Goal: Information Seeking & Learning: Learn about a topic

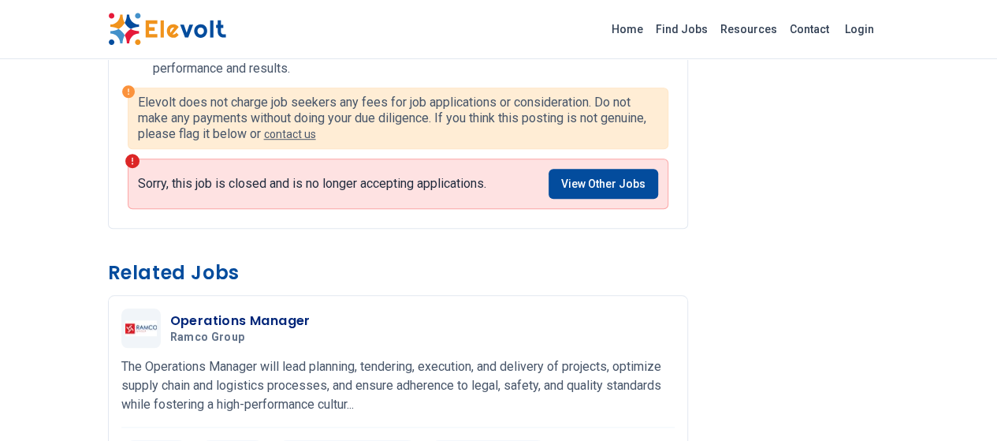
scroll to position [588, 0]
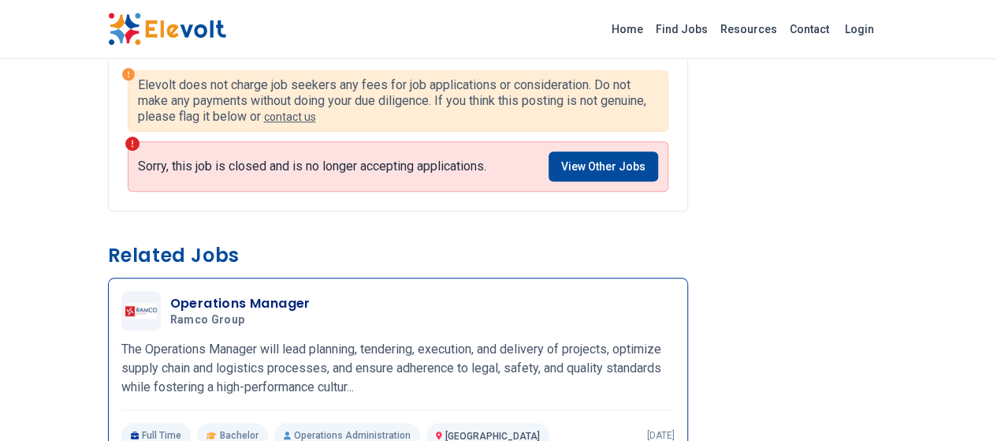
click at [232, 340] on p "The Operations Manager will lead planning, tendering, execution, and delivery o…" at bounding box center [397, 368] width 553 height 57
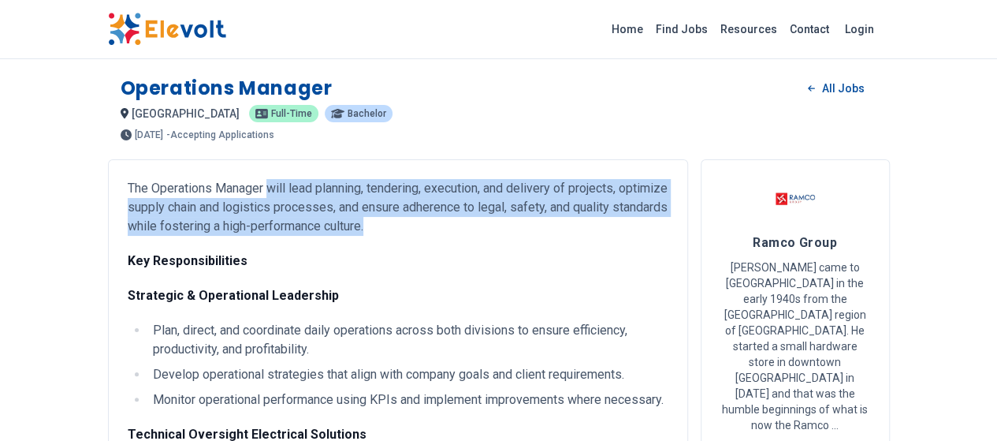
drag, startPoint x: 174, startPoint y: 183, endPoint x: 76, endPoint y: 223, distance: 105.7
click at [128, 223] on p "The Operations Manager will lead planning, tendering, execution, and delivery o…" at bounding box center [398, 207] width 541 height 57
copy p "will lead planning, tendering, execution, and delivery of projects, optimize su…"
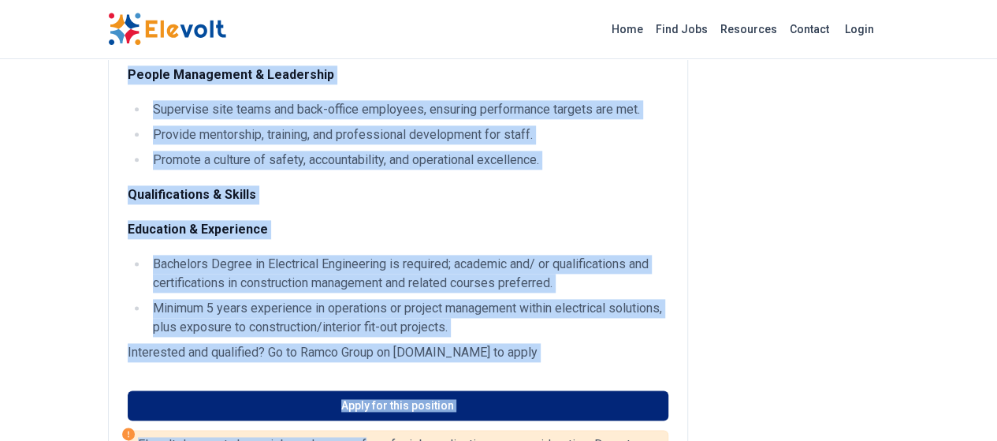
scroll to position [949, 0]
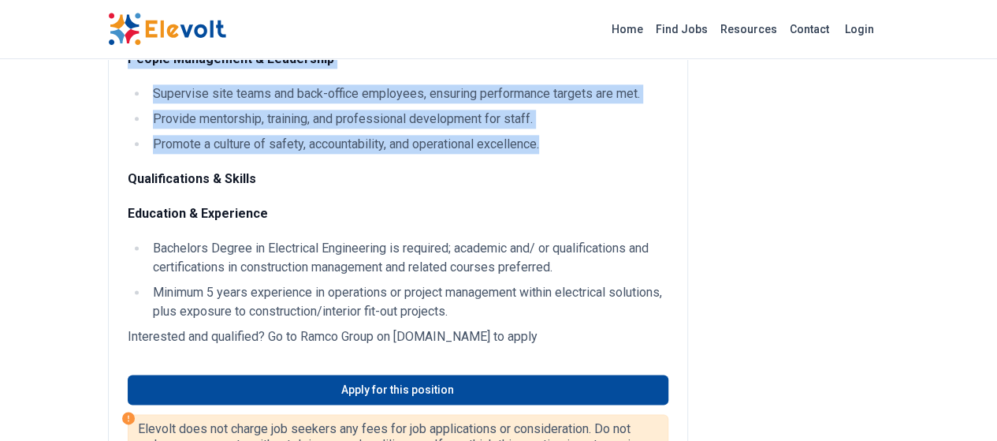
drag, startPoint x: 33, startPoint y: 258, endPoint x: 451, endPoint y: 121, distance: 439.6
copy div "Strategic & Operational Leadership Plan, direct, and coordinate daily operation…"
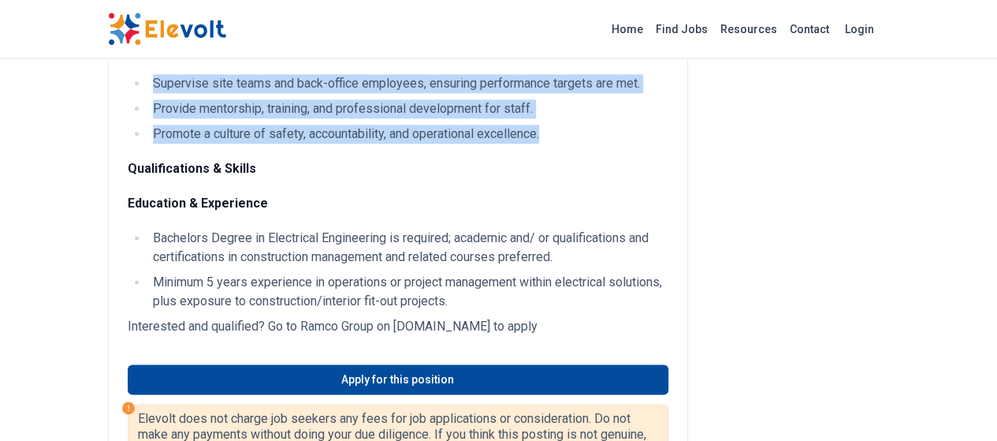
scroll to position [991, 0]
